Goal: Go to known website: Go to known website

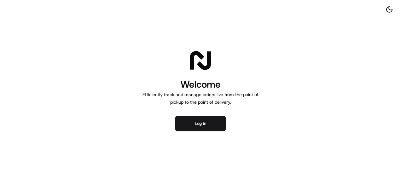
click at [192, 130] on button "Log in" at bounding box center [200, 123] width 50 height 15
click at [192, 124] on button "Log in" at bounding box center [200, 123] width 50 height 15
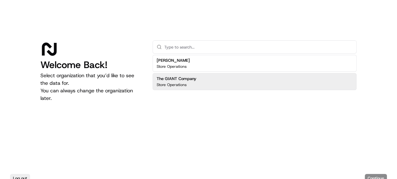
click at [210, 78] on div "The GIANT Company Store Operations" at bounding box center [254, 81] width 204 height 17
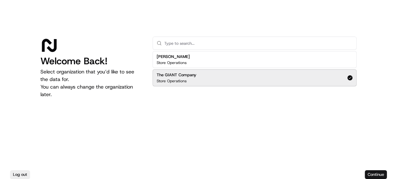
click at [367, 172] on button "Continue" at bounding box center [376, 174] width 22 height 9
